Goal: Task Accomplishment & Management: Use online tool/utility

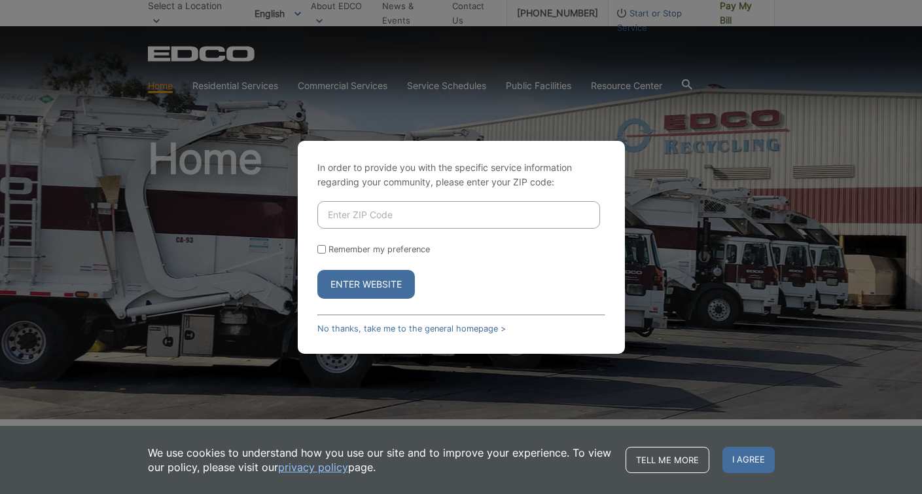
click at [338, 219] on input "Enter ZIP Code" at bounding box center [458, 214] width 283 height 27
type input "92069"
click at [321, 247] on input "Remember my preference" at bounding box center [321, 249] width 9 height 9
checkbox input "true"
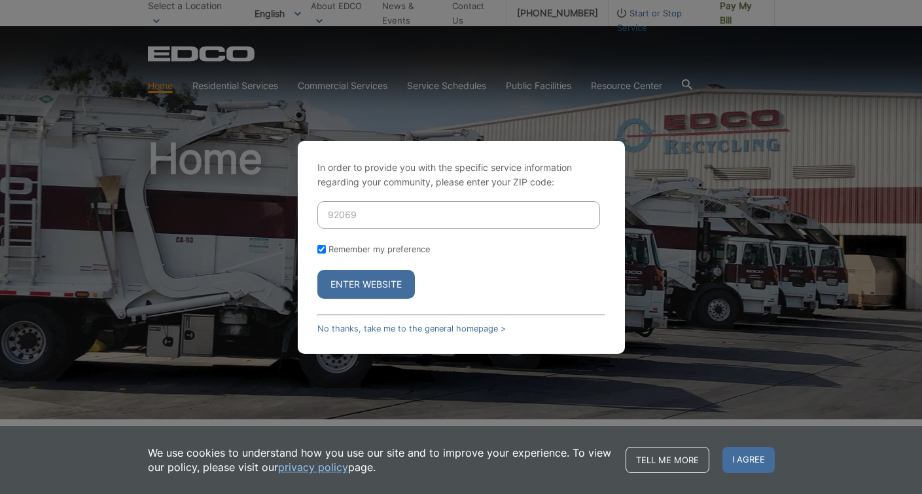
click at [352, 287] on button "Enter Website" at bounding box center [366, 284] width 98 height 29
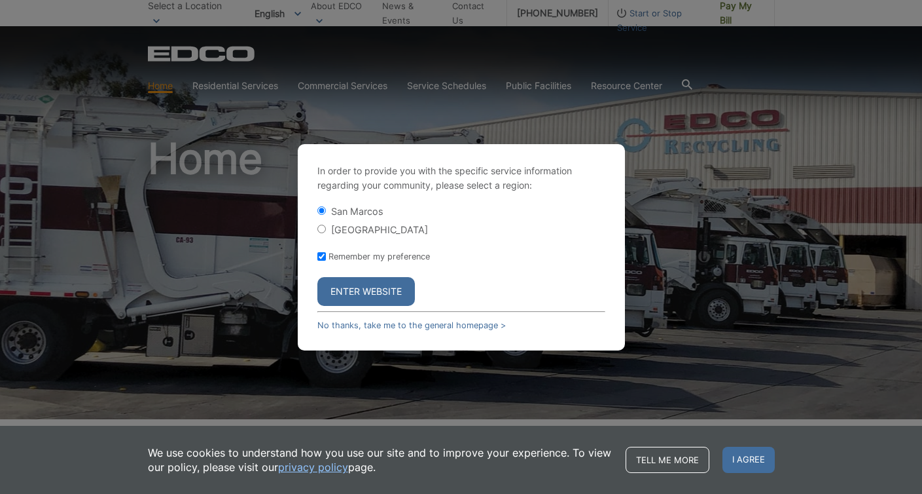
click at [352, 287] on button "Enter Website" at bounding box center [366, 291] width 98 height 29
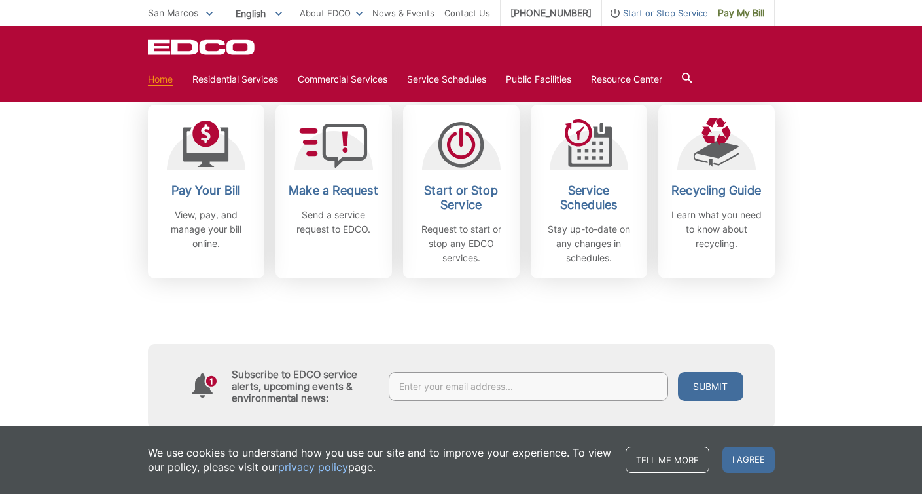
scroll to position [373, 0]
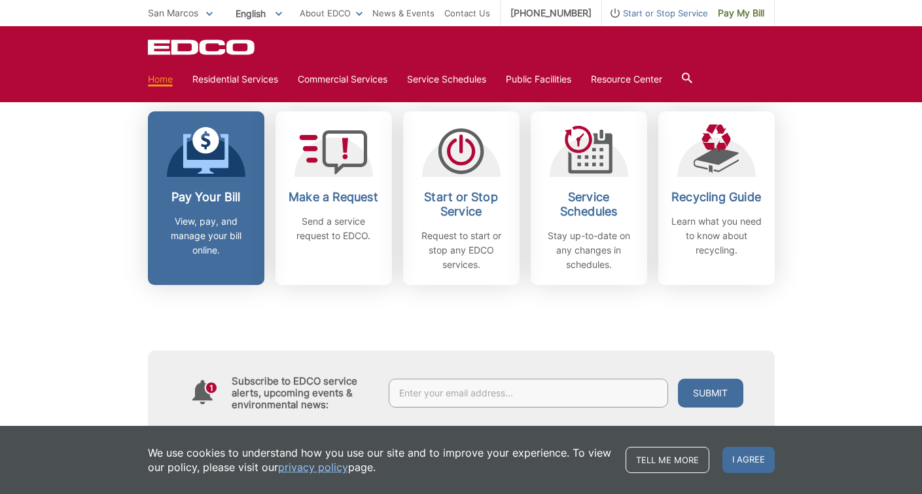
click at [234, 226] on p "View, pay, and manage your bill online." at bounding box center [206, 235] width 97 height 43
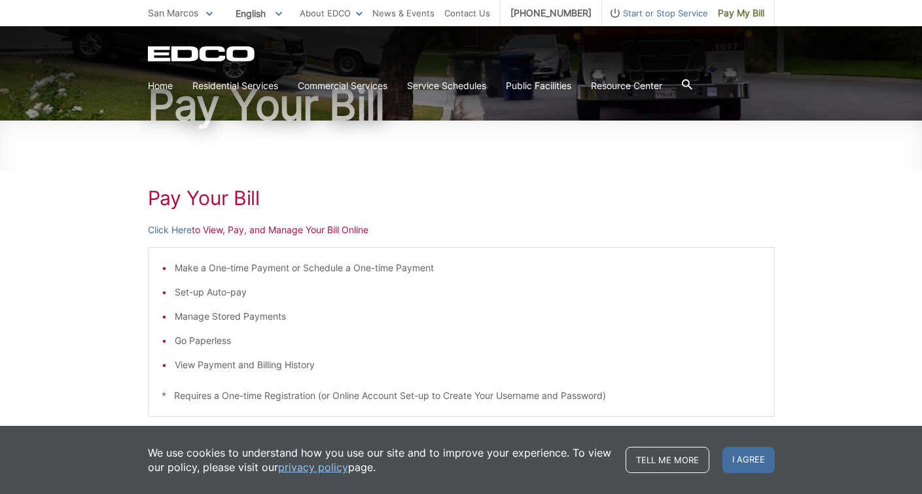
scroll to position [179, 0]
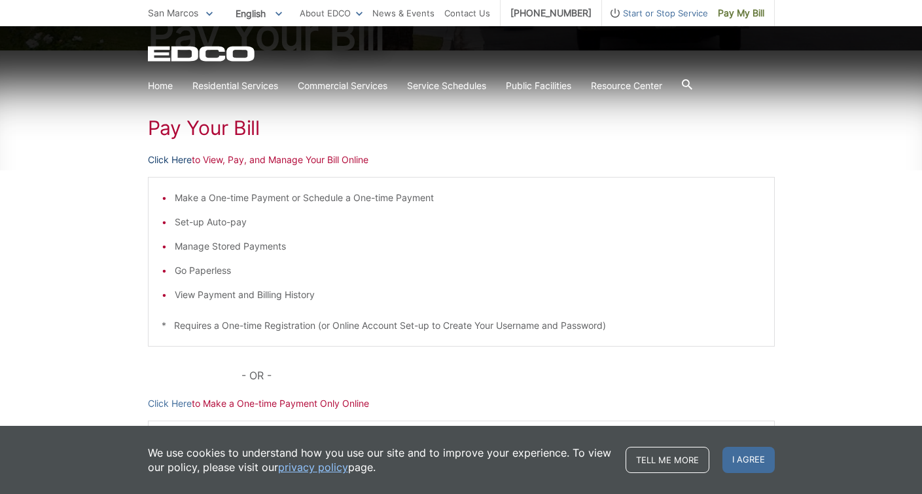
click at [175, 158] on link "Click Here" at bounding box center [170, 160] width 44 height 14
